Goal: Check status: Check status

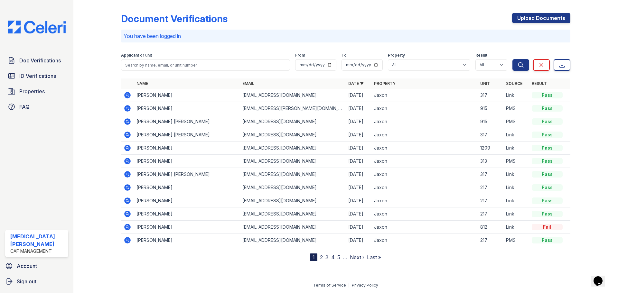
drag, startPoint x: 131, startPoint y: 109, endPoint x: 135, endPoint y: 111, distance: 4.3
click at [131, 109] on icon at bounding box center [128, 109] width 8 height 8
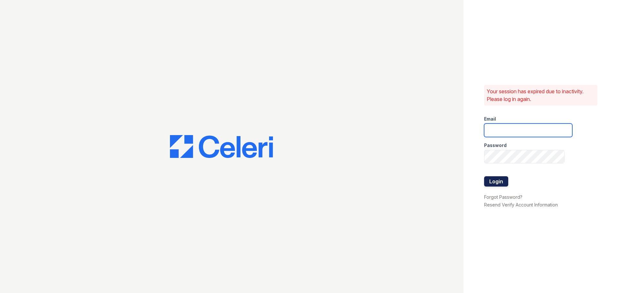
type input "jaxon1@cafmanagement.com"
click at [498, 183] on button "Login" at bounding box center [496, 181] width 24 height 10
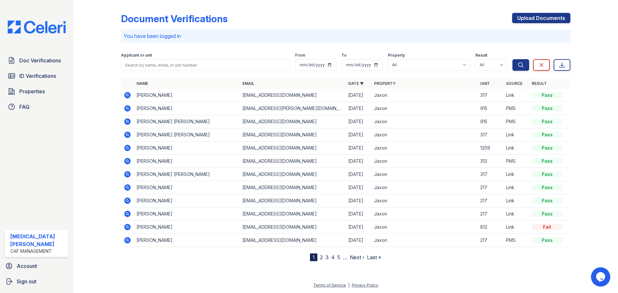
click at [128, 111] on icon at bounding box center [127, 108] width 6 height 6
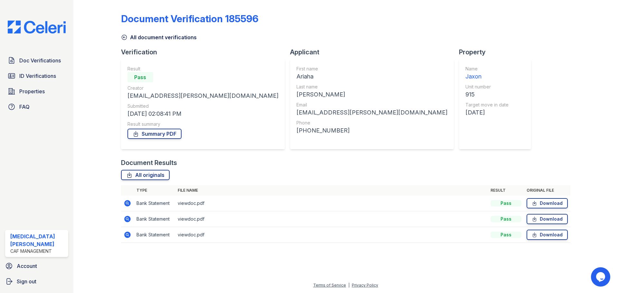
click at [127, 236] on icon at bounding box center [128, 235] width 8 height 8
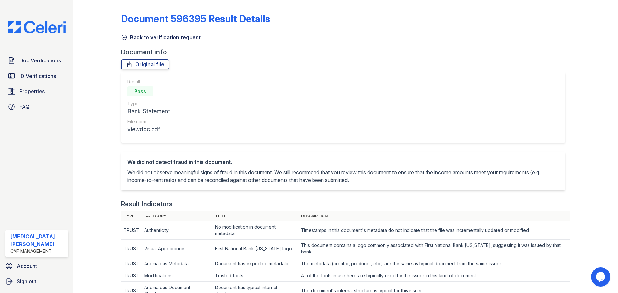
click at [133, 37] on link "Back to verification request" at bounding box center [160, 37] width 79 height 8
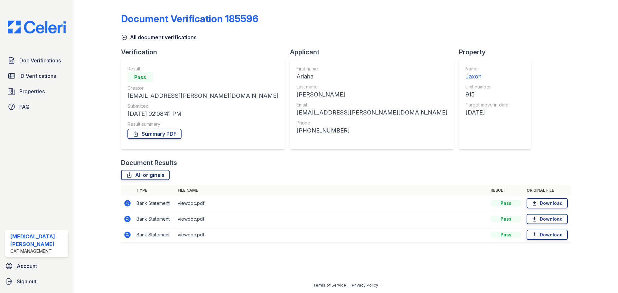
click at [128, 220] on icon at bounding box center [128, 219] width 8 height 8
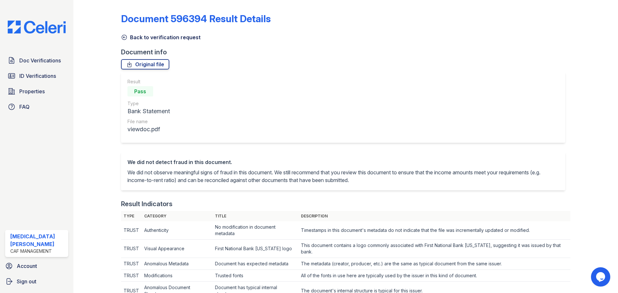
click at [133, 40] on link "Back to verification request" at bounding box center [160, 37] width 79 height 8
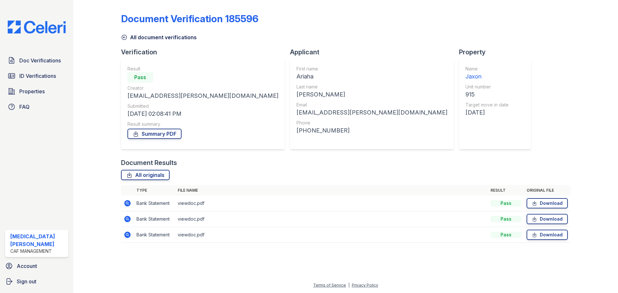
click at [130, 235] on icon at bounding box center [127, 235] width 6 height 6
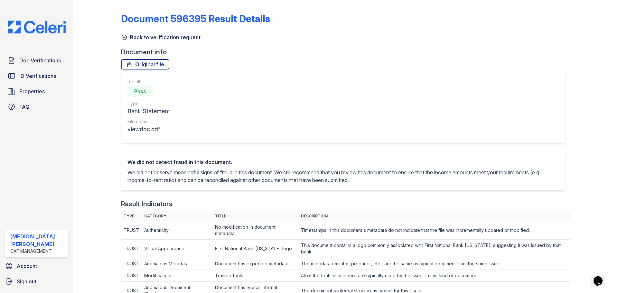
click at [135, 38] on link "Back to verification request" at bounding box center [160, 37] width 79 height 8
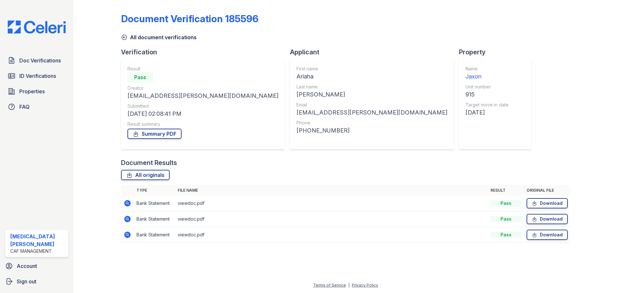
click at [172, 37] on link "All document verifications" at bounding box center [159, 37] width 76 height 8
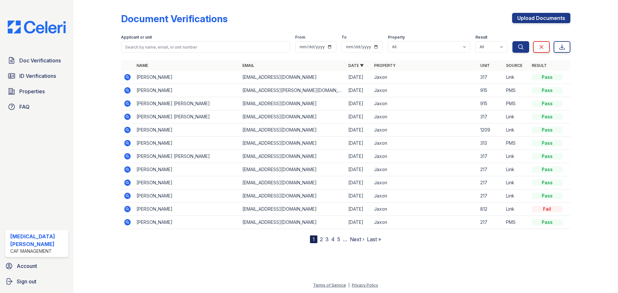
click at [129, 103] on icon at bounding box center [127, 103] width 6 height 6
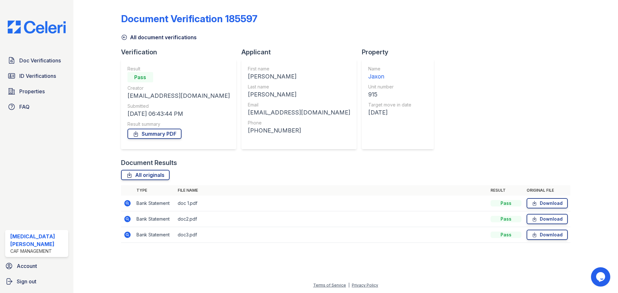
click at [128, 234] on icon at bounding box center [127, 235] width 2 height 2
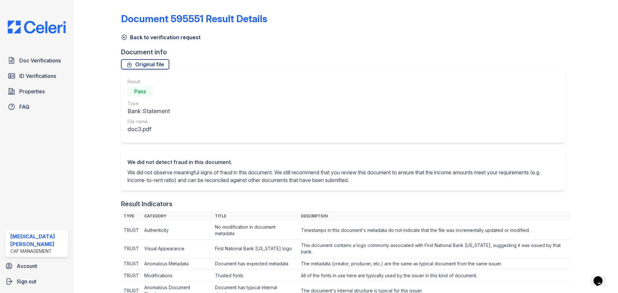
click at [129, 39] on link "Back to verification request" at bounding box center [160, 37] width 79 height 8
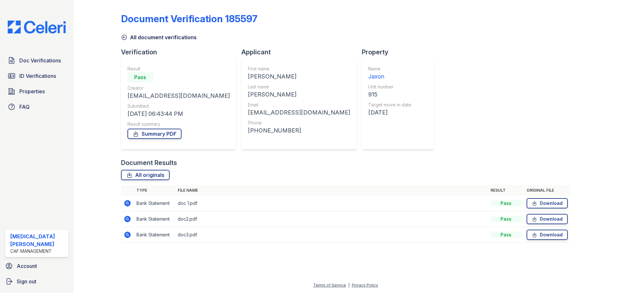
click at [127, 217] on icon at bounding box center [127, 219] width 6 height 6
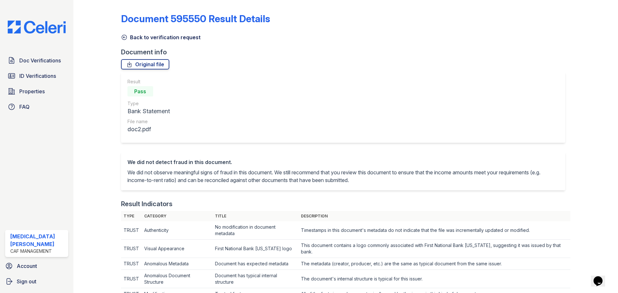
click at [121, 37] on icon at bounding box center [124, 37] width 6 height 6
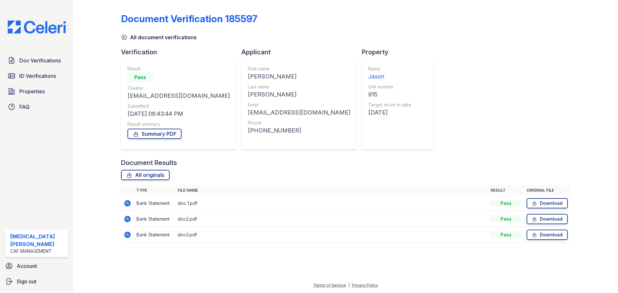
click at [135, 35] on link "All document verifications" at bounding box center [159, 37] width 76 height 8
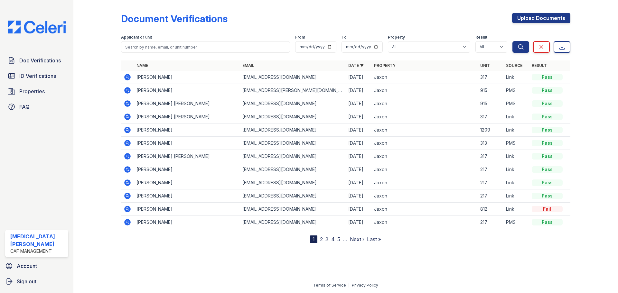
click at [108, 177] on div at bounding box center [102, 123] width 37 height 241
